Goal: Obtain resource: Download file/media

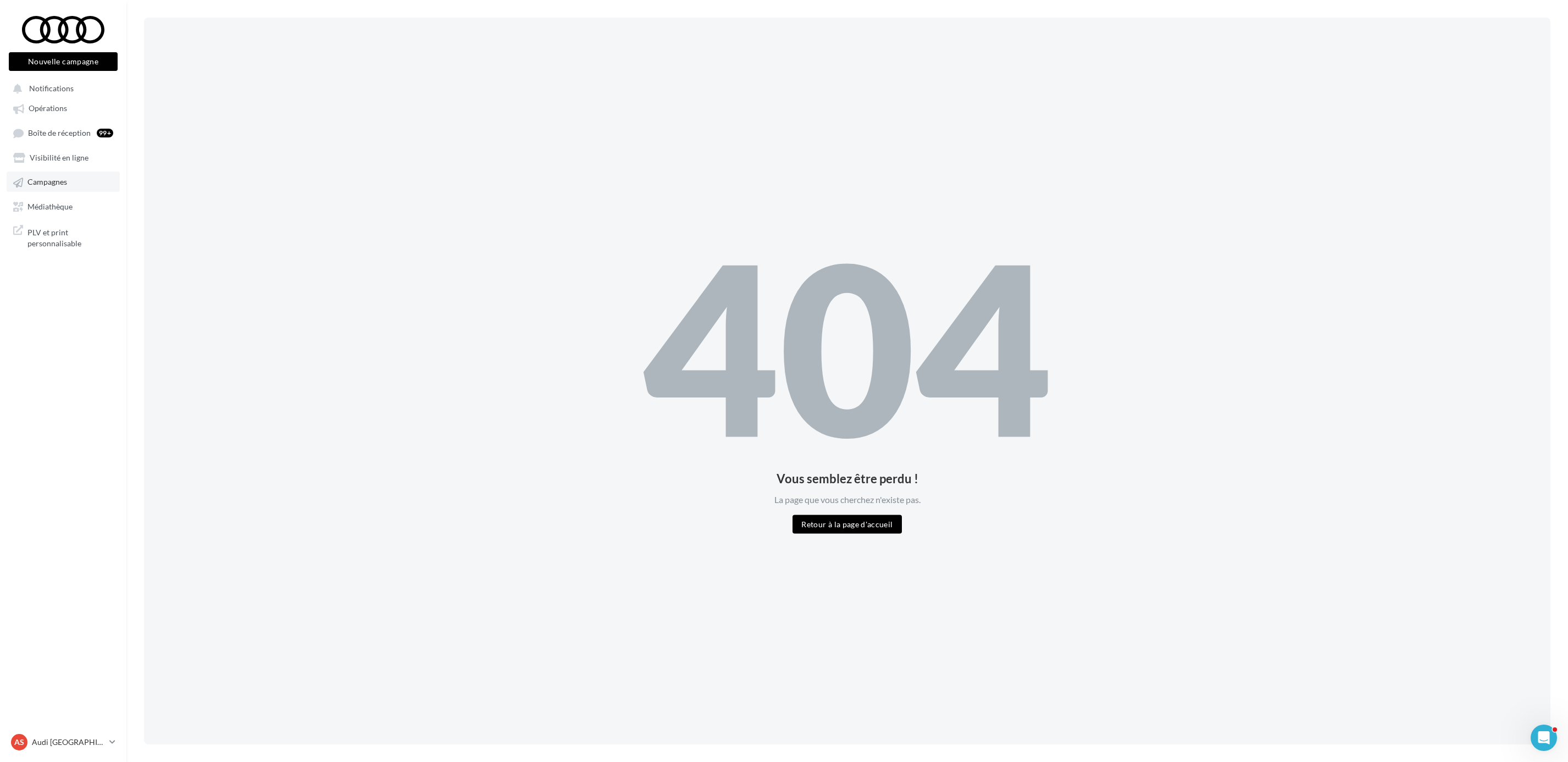
click at [59, 178] on span "Campagnes" at bounding box center [47, 182] width 39 height 10
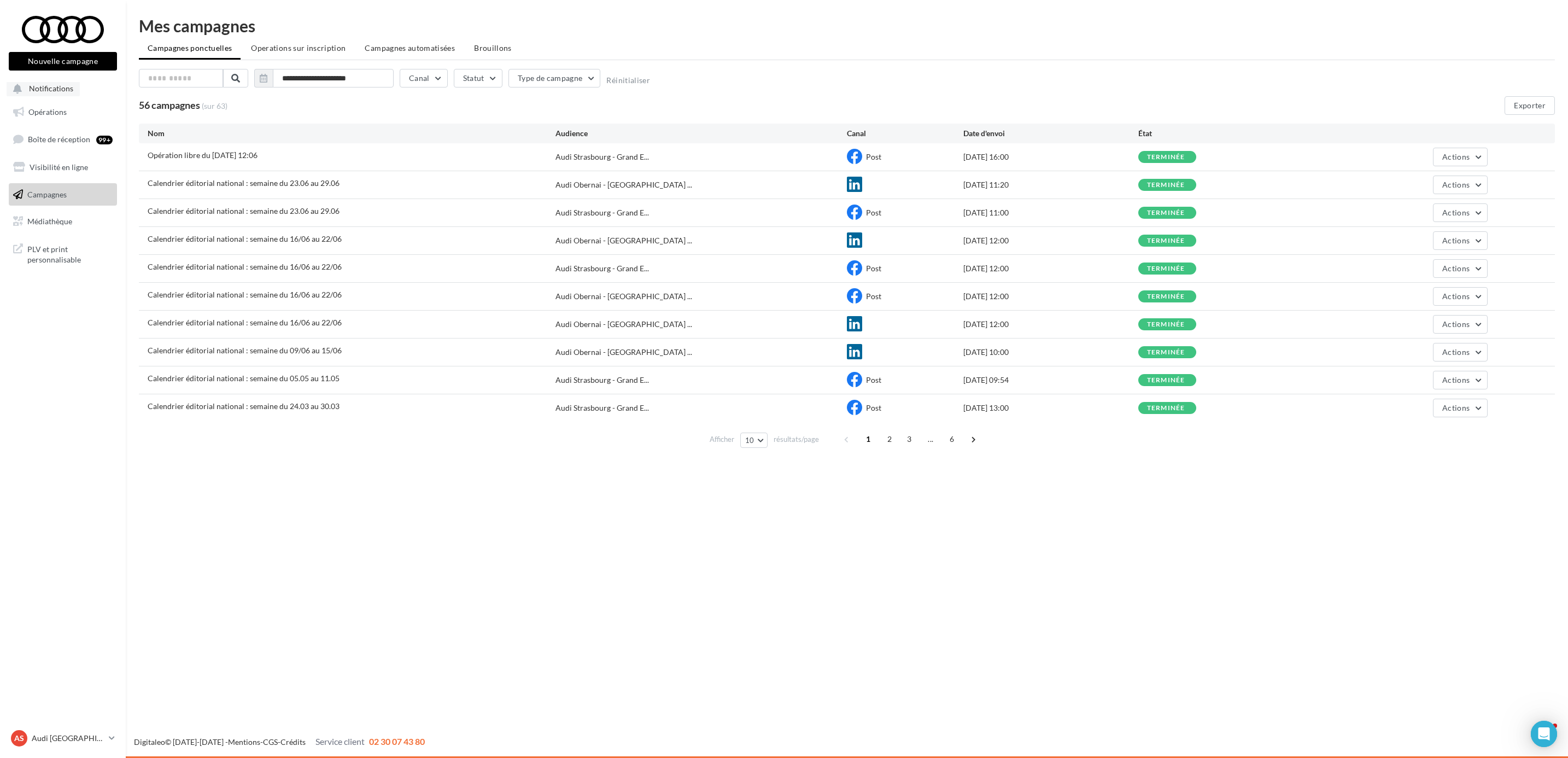
click at [55, 86] on span "Notifications" at bounding box center [51, 89] width 44 height 9
click at [56, 110] on span "Opérations" at bounding box center [47, 112] width 39 height 9
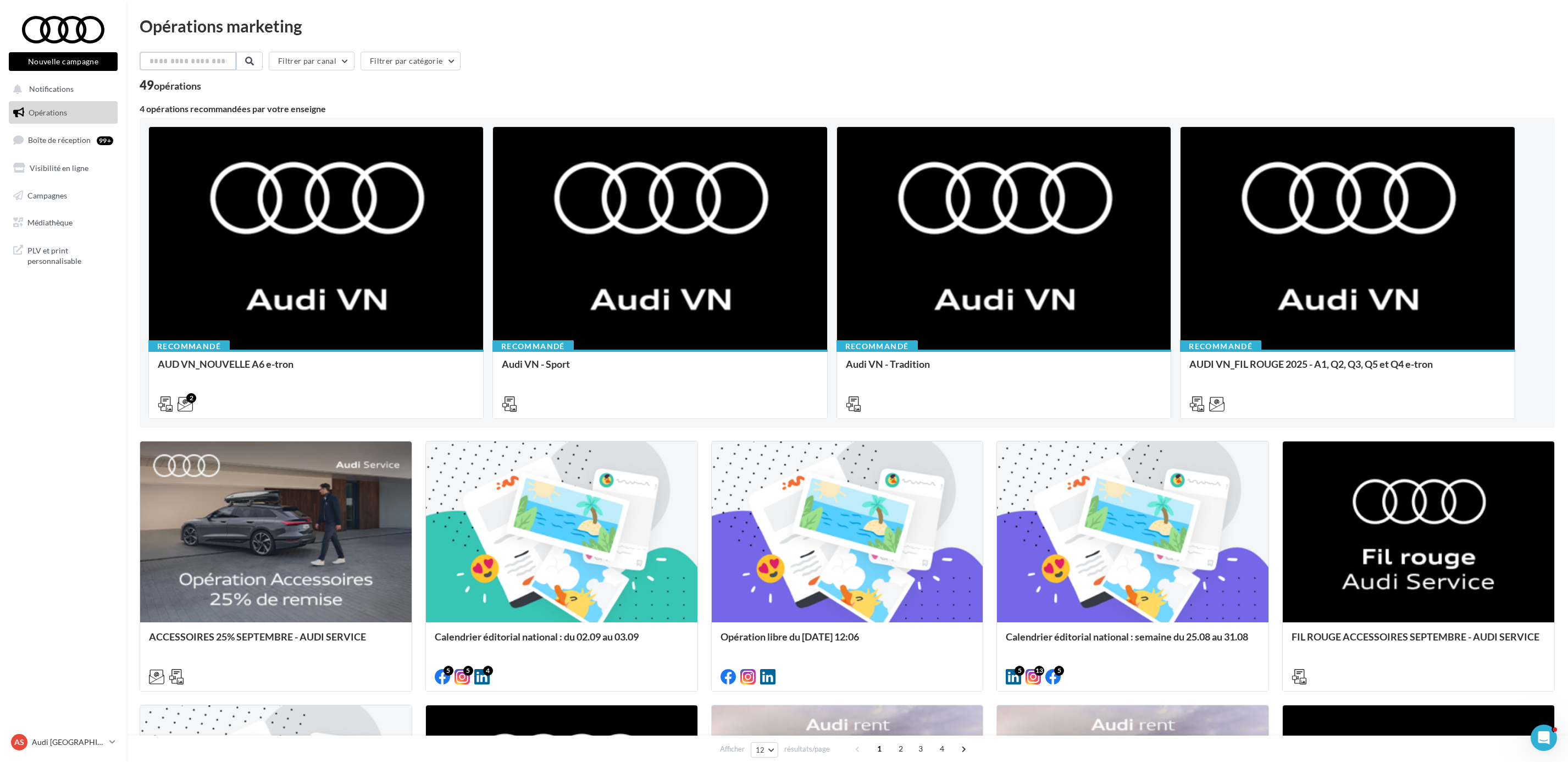
click at [236, 58] on input "text" at bounding box center [188, 61] width 97 height 18
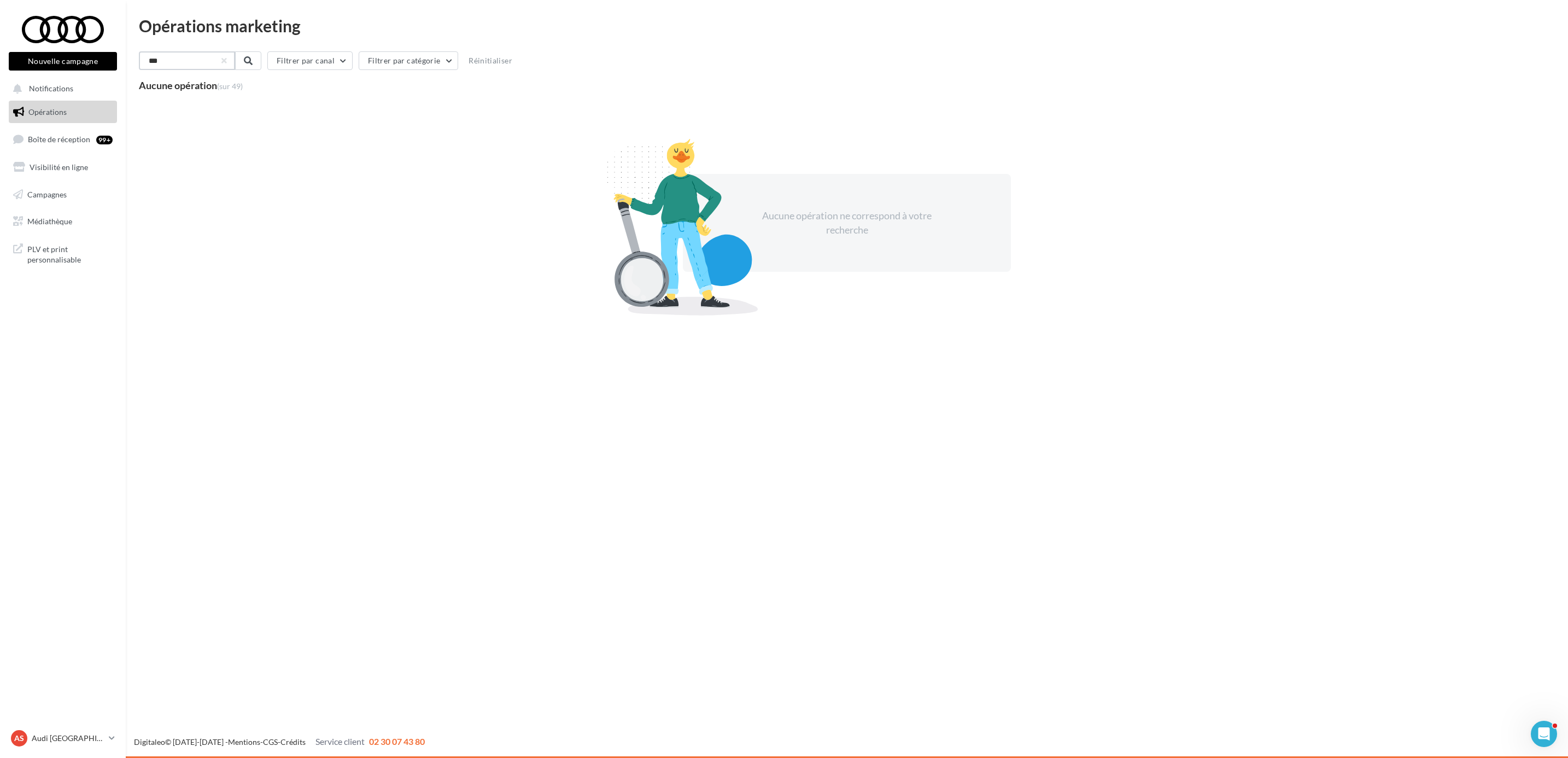
type input "***"
click at [50, 119] on link "Opérations" at bounding box center [63, 112] width 112 height 23
click at [72, 142] on span "Boîte de réception" at bounding box center [59, 140] width 62 height 9
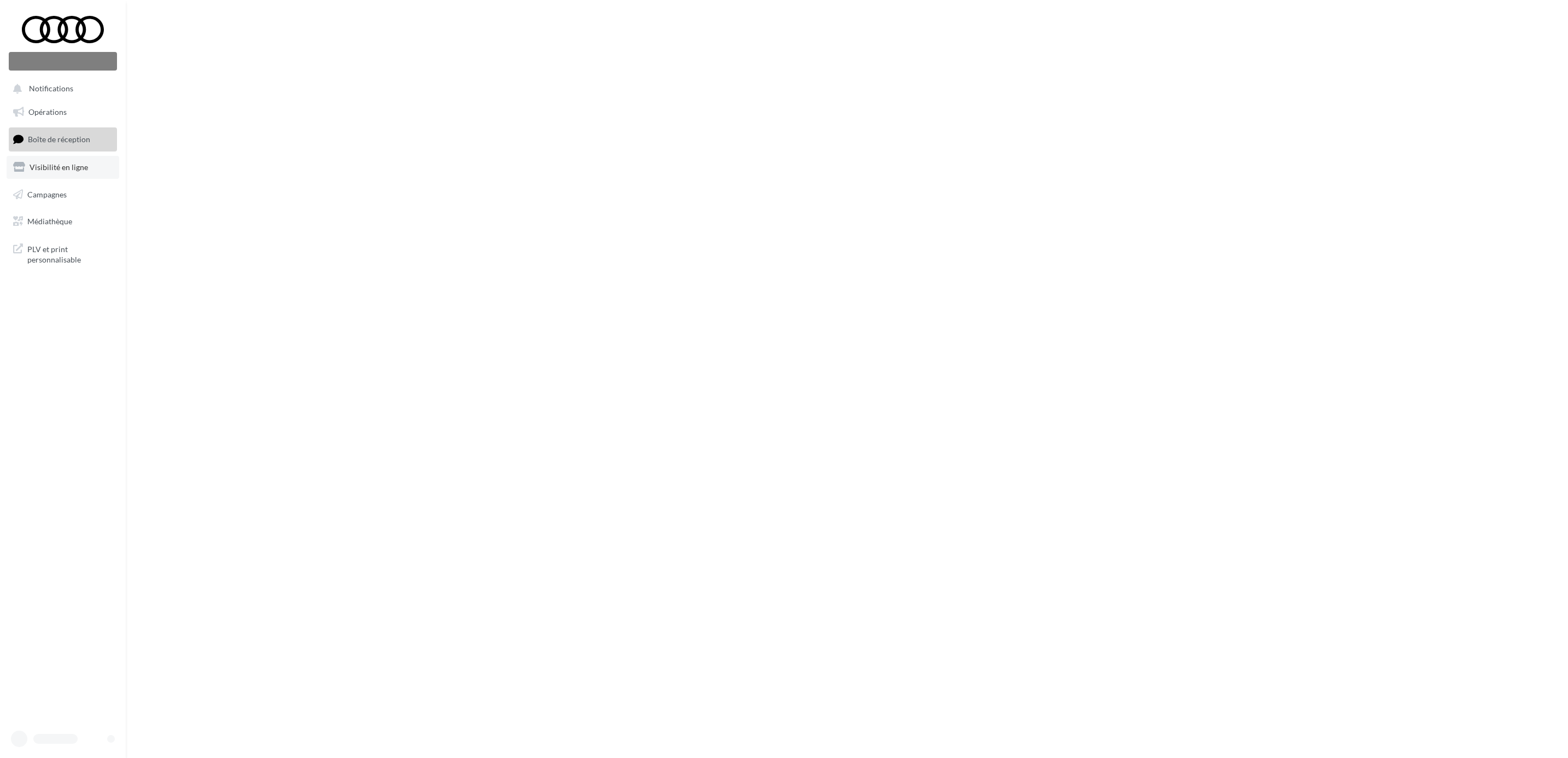
click at [63, 175] on link "Visibilité en ligne" at bounding box center [63, 167] width 112 height 23
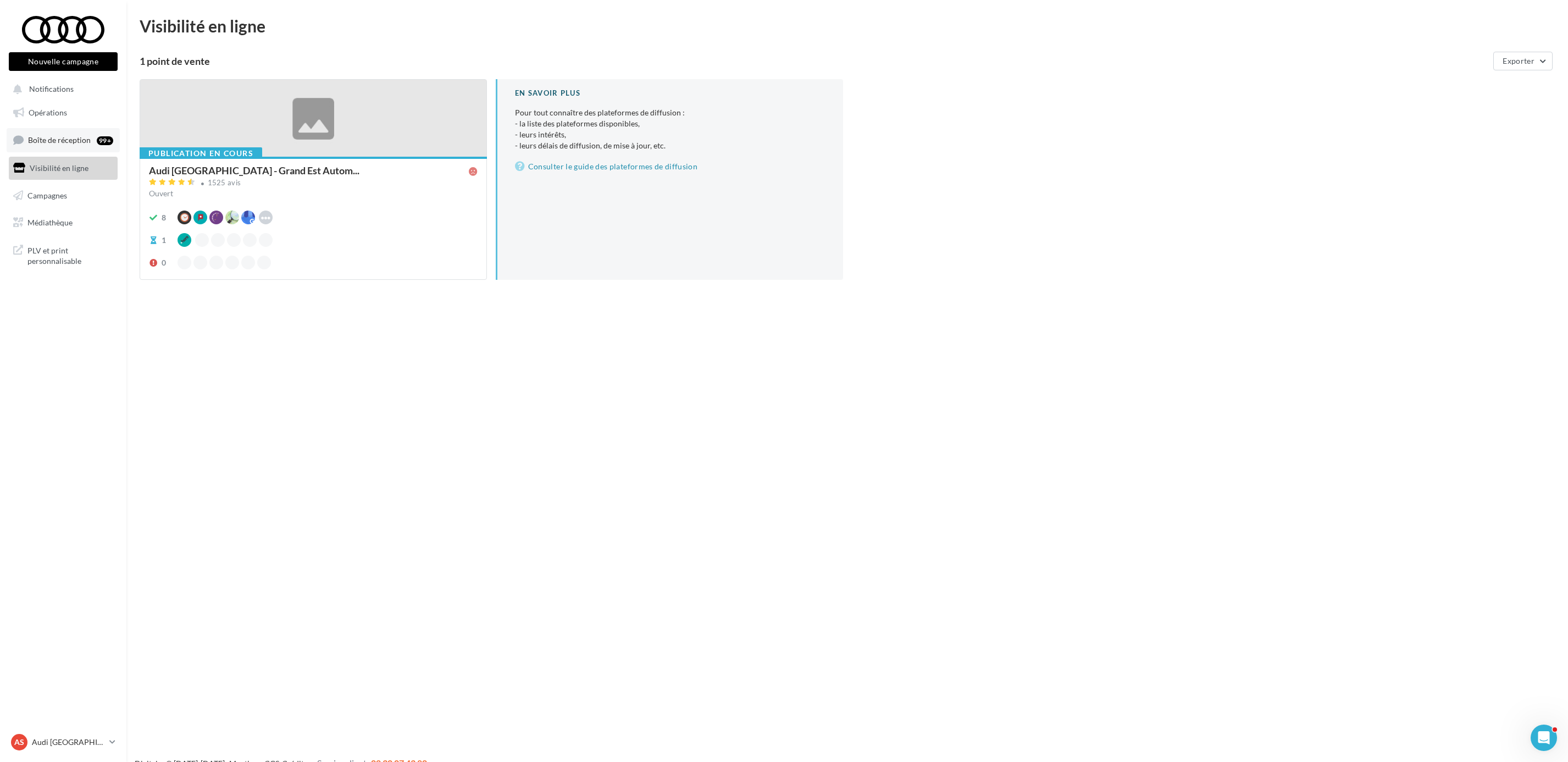
click at [59, 142] on span "Boîte de réception" at bounding box center [59, 140] width 63 height 10
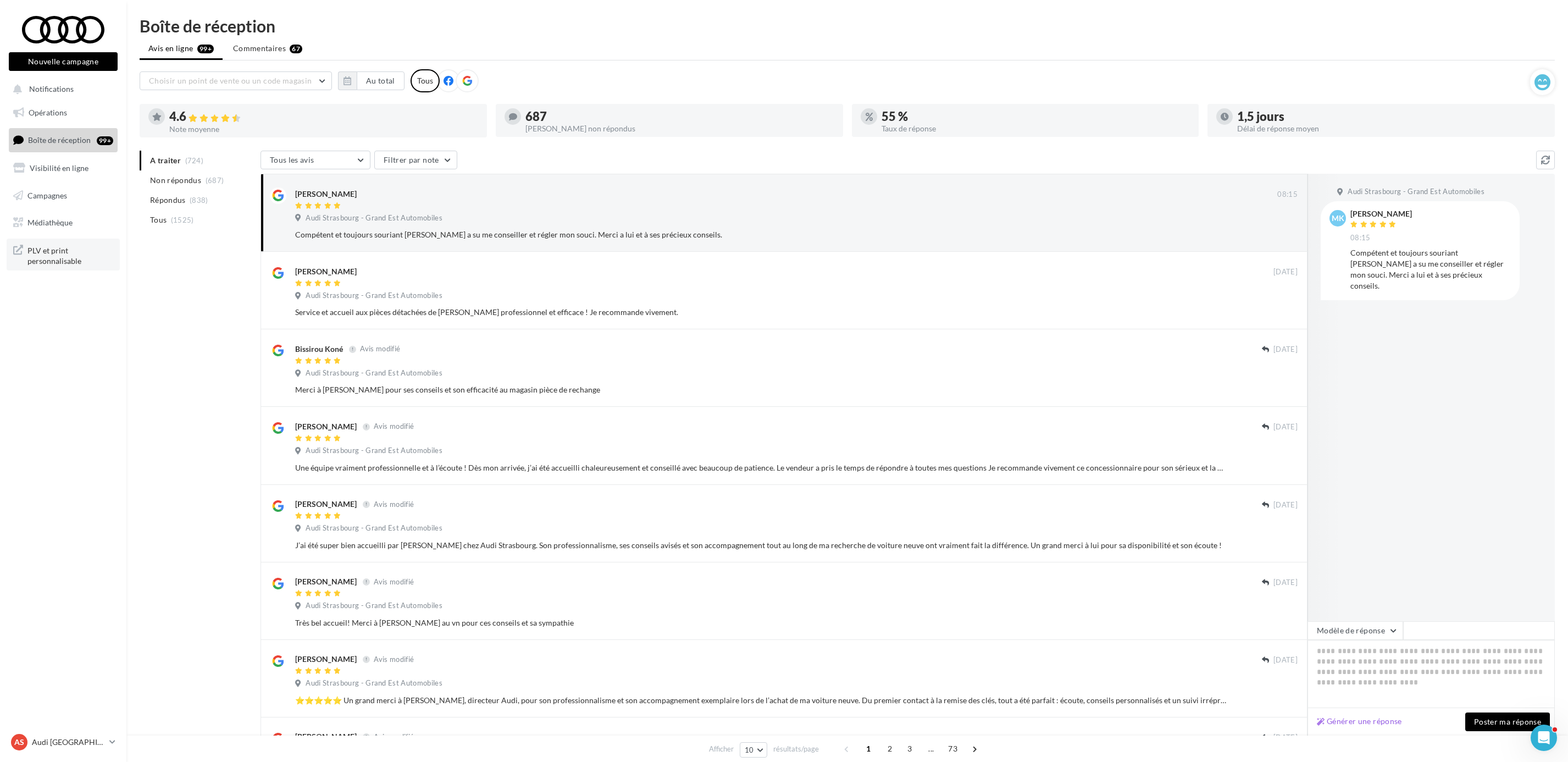
click at [53, 257] on span "PLV et print personnalisable" at bounding box center [70, 255] width 86 height 24
click at [65, 116] on span "Opérations" at bounding box center [48, 112] width 39 height 10
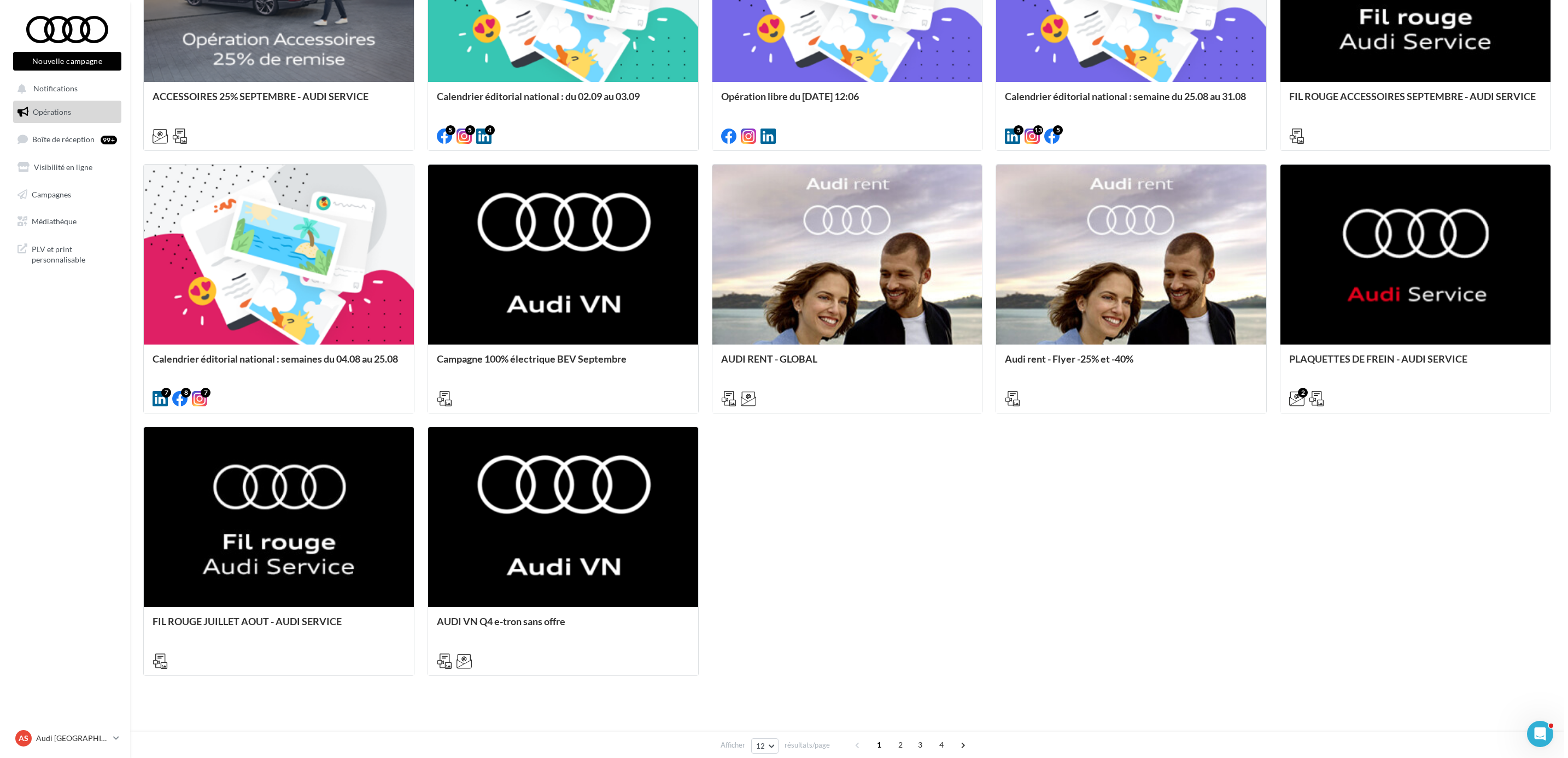
scroll to position [545, 0]
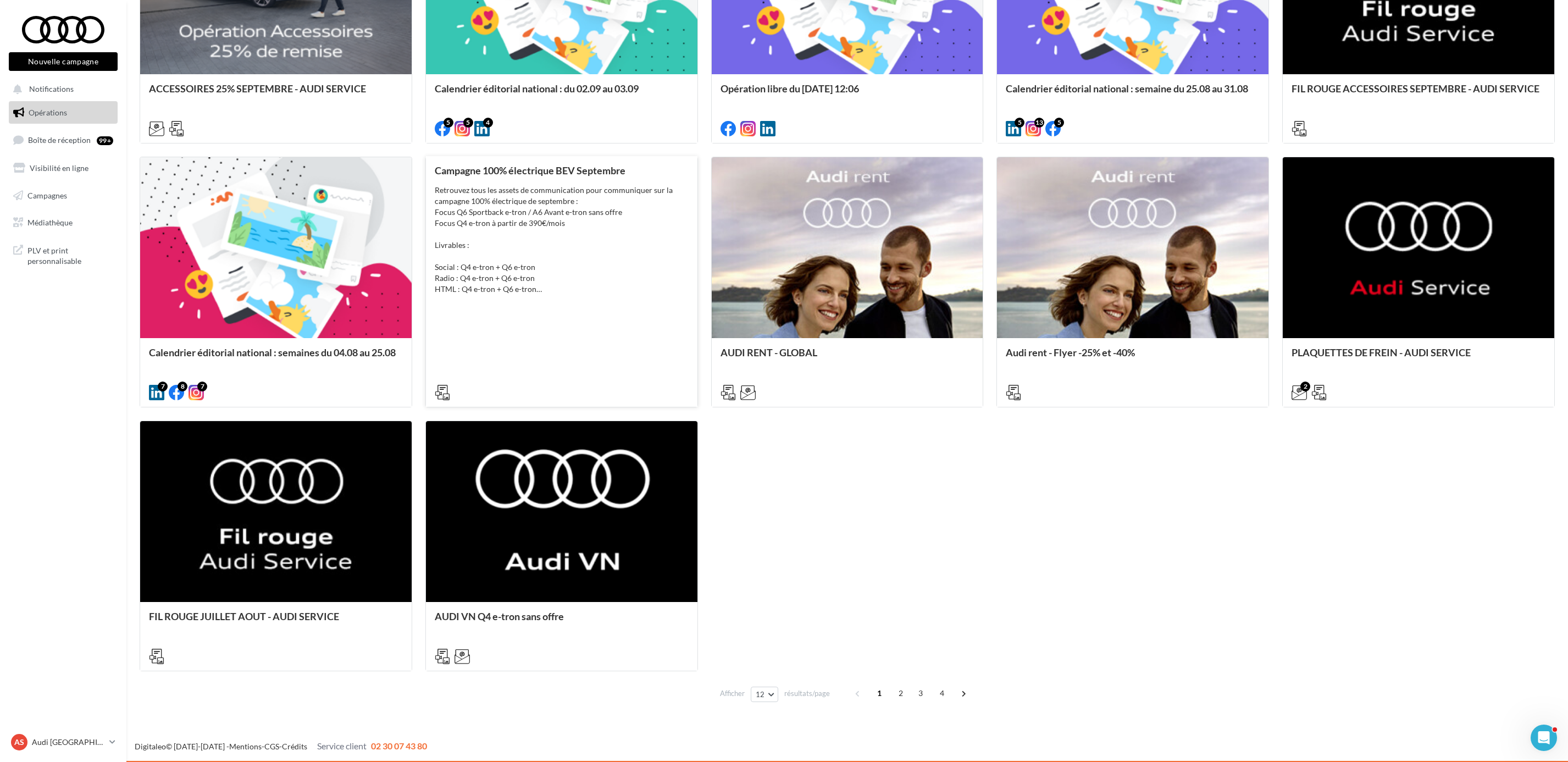
drag, startPoint x: 536, startPoint y: 210, endPoint x: 489, endPoint y: 265, distance: 72.3
click at [489, 265] on div "Retrouvez tous les assets de communication pour communiquer sur la campagne 100…" at bounding box center [561, 240] width 254 height 110
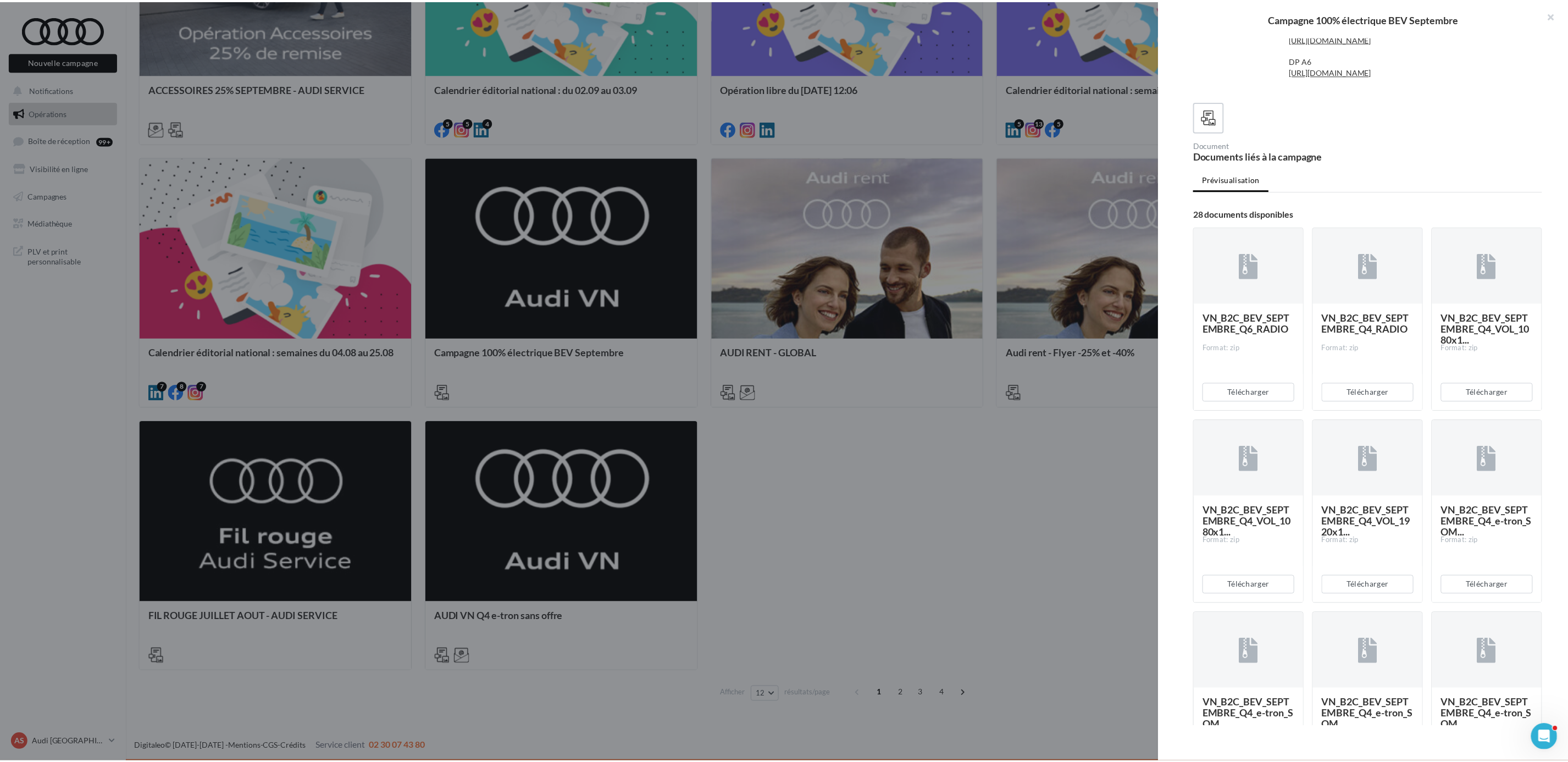
scroll to position [247, 0]
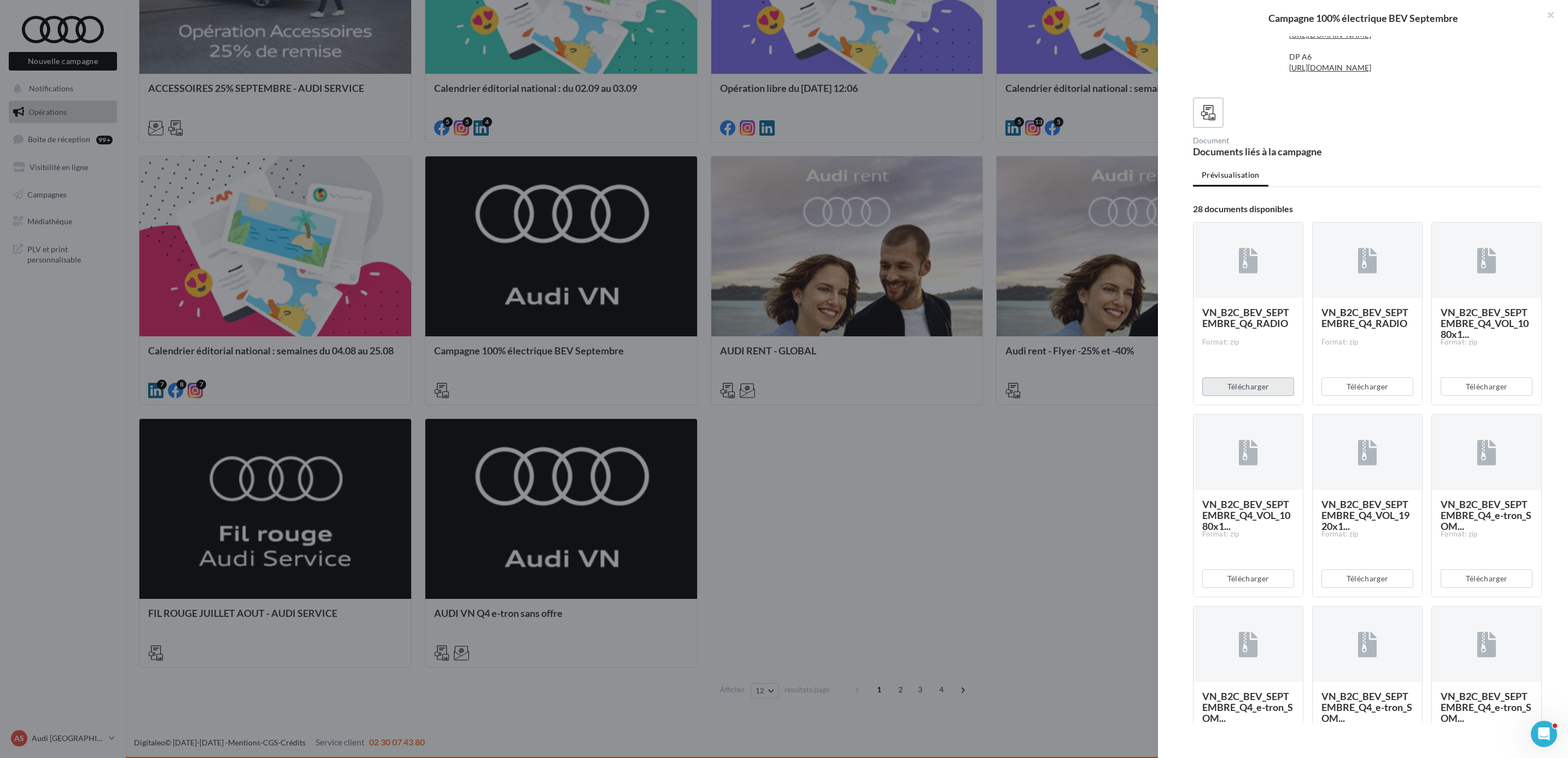
click at [1259, 396] on button "Télécharger" at bounding box center [1248, 386] width 92 height 18
drag, startPoint x: 1383, startPoint y: 252, endPoint x: 1360, endPoint y: 360, distance: 110.4
click at [1383, 187] on ul "Prévisualisation" at bounding box center [1367, 176] width 349 height 22
click at [1369, 396] on button "Télécharger" at bounding box center [1368, 386] width 92 height 18
click at [1005, 494] on div at bounding box center [784, 379] width 1568 height 758
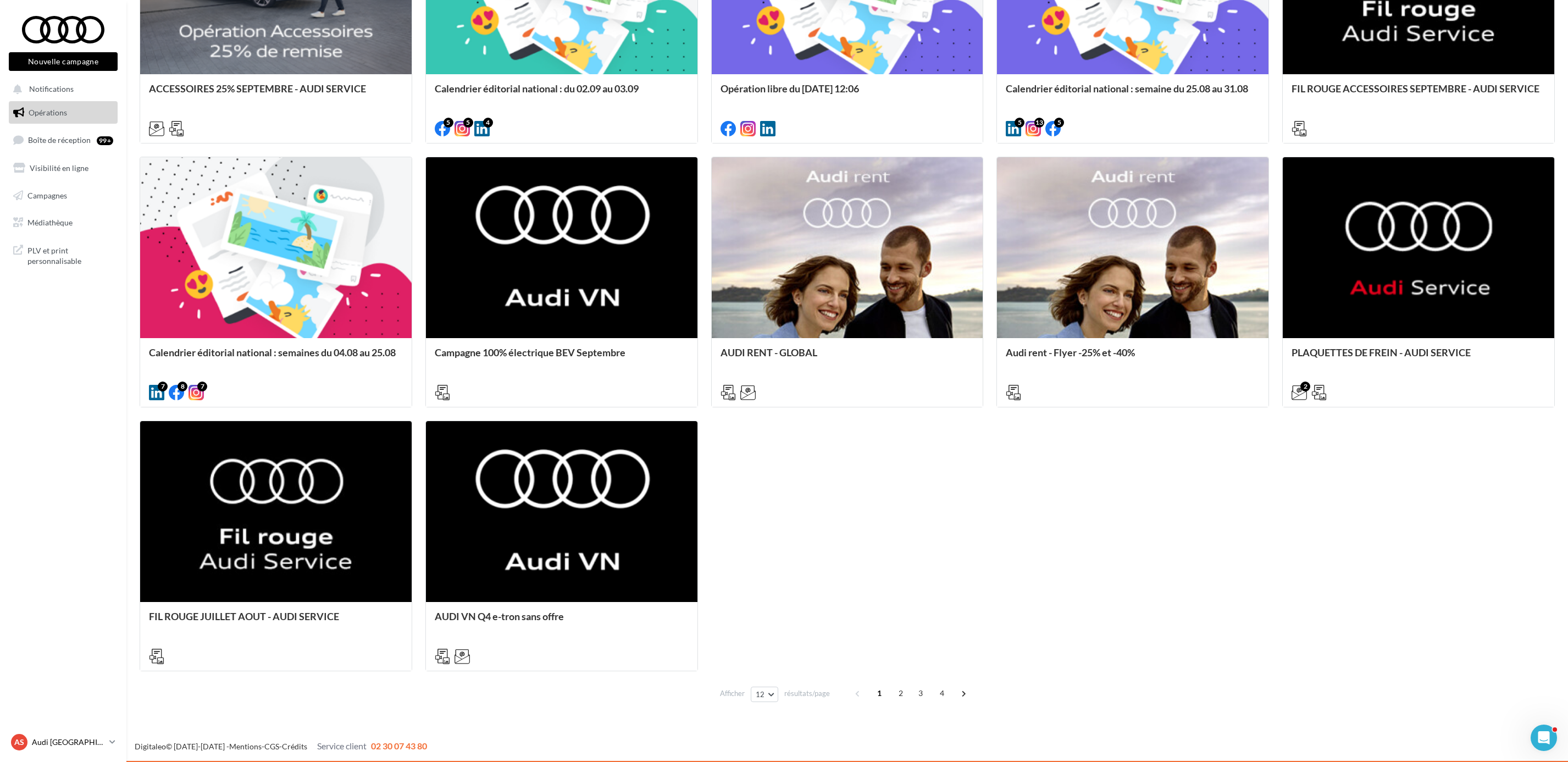
click at [70, 735] on div "AS Audi STRASBOURG audi-stra-sch" at bounding box center [58, 742] width 94 height 16
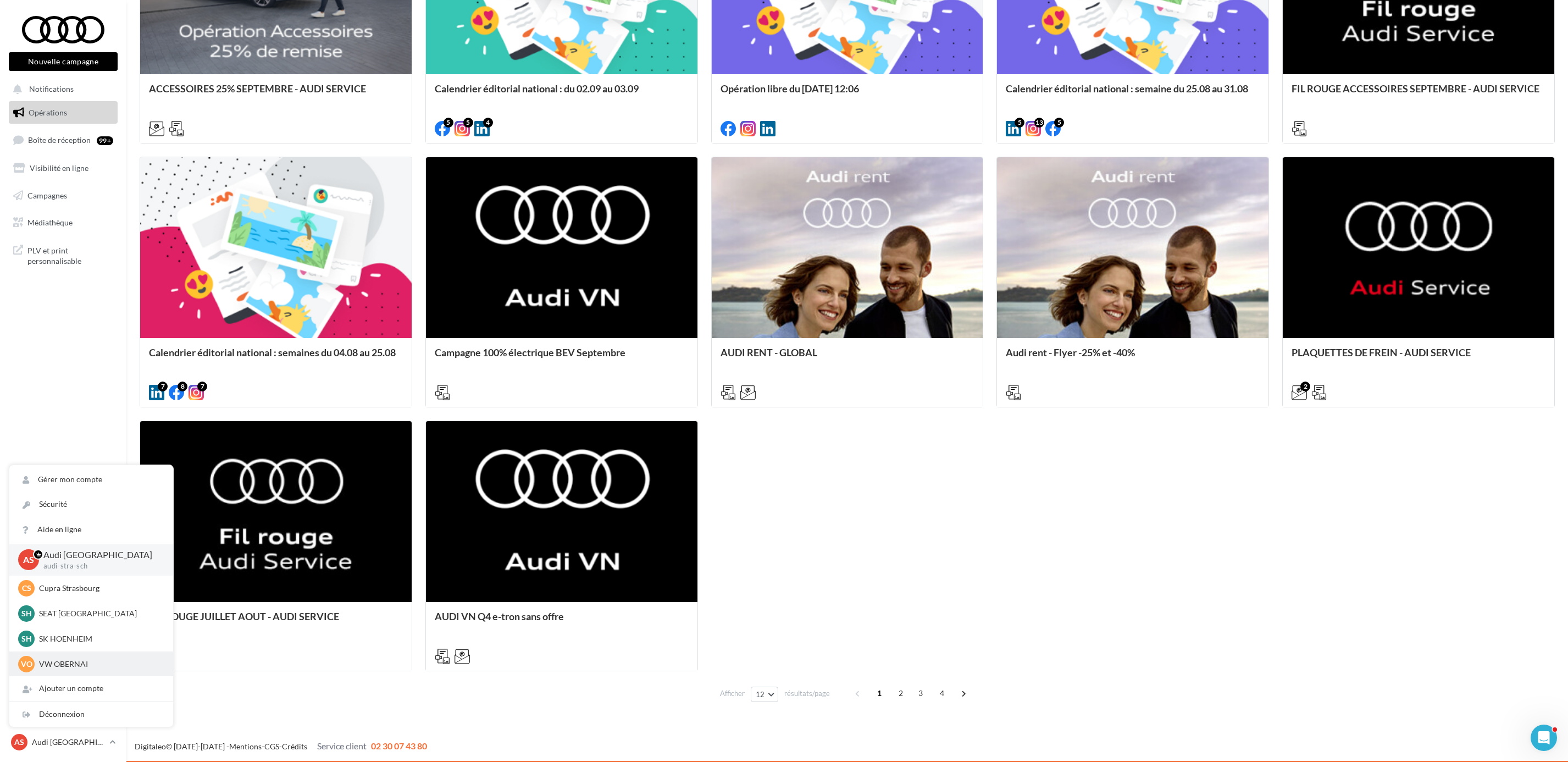
click at [73, 661] on p "VW OBERNAI" at bounding box center [99, 665] width 121 height 11
